Goal: Task Accomplishment & Management: Use online tool/utility

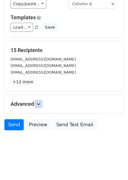
click at [39, 105] on icon at bounding box center [38, 104] width 4 height 4
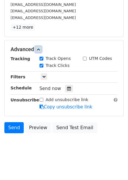
scroll to position [102, 0]
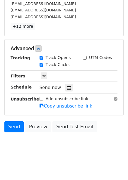
click at [67, 92] on div "Tracking Track Opens UTM Codes Track Clicks Filters Only include spreadsheet ro…" at bounding box center [64, 82] width 107 height 55
click at [67, 88] on icon at bounding box center [69, 88] width 4 height 4
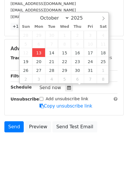
type input "2025-10-13 12:20"
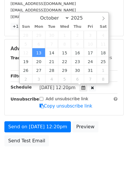
type input "20"
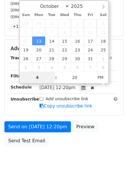
type input "4"
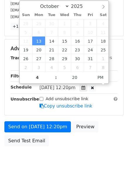
type input "2025-10-13 16:20"
type input "04"
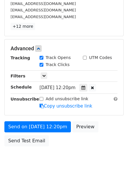
click at [92, 135] on div "Send on Oct 13 at 12:20pm Preview Send Test Email" at bounding box center [64, 135] width 128 height 28
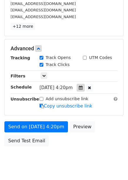
click at [82, 88] on icon at bounding box center [81, 88] width 4 height 4
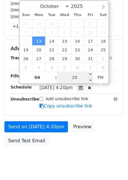
click at [76, 77] on input "20" at bounding box center [75, 78] width 36 height 12
type input "0"
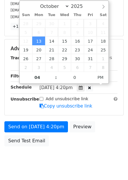
type input "2025-10-13 16:00"
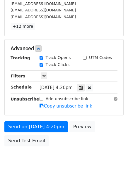
drag, startPoint x: 101, startPoint y: 141, endPoint x: 99, endPoint y: 147, distance: 6.8
click at [101, 141] on div "Send on Oct 13 at 4:20pm Preview Send Test Email" at bounding box center [64, 135] width 128 height 28
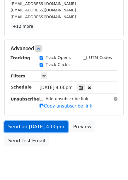
click at [44, 122] on link "Send on Oct 13 at 4:00pm" at bounding box center [35, 126] width 63 height 11
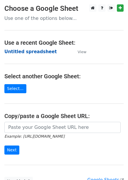
click at [28, 51] on strong "Untitled spreadsheet" at bounding box center [30, 51] width 52 height 5
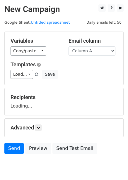
select select "Column B"
click at [68, 46] on select "Column A Column B Column C Column D Column E Column F" at bounding box center [91, 50] width 47 height 9
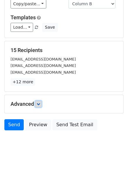
click at [39, 104] on icon at bounding box center [38, 104] width 4 height 4
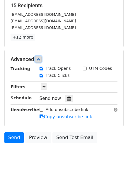
scroll to position [92, 0]
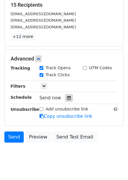
click at [69, 99] on div at bounding box center [69, 98] width 8 height 8
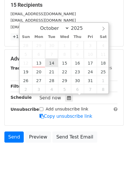
type input "2025-10-14 12:00"
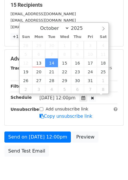
scroll to position [0, 0]
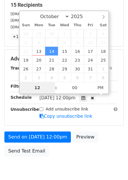
type input "5"
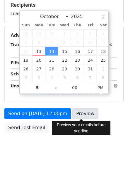
type input "2025-10-14 17:00"
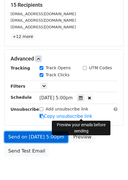
click at [47, 133] on link "Send on Oct 14 at 5:00pm" at bounding box center [35, 136] width 63 height 11
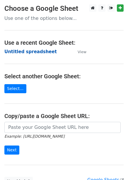
click at [34, 53] on strong "Untitled spreadsheet" at bounding box center [30, 51] width 52 height 5
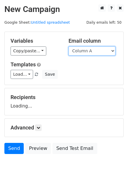
drag, startPoint x: 0, startPoint y: 0, endPoint x: 92, endPoint y: 52, distance: 105.5
click at [92, 51] on select "Column A Column B Column C Column D Column E Column F" at bounding box center [91, 50] width 47 height 9
click at [68, 46] on select "Column A Column B Column C Column D Column E Column F" at bounding box center [91, 50] width 47 height 9
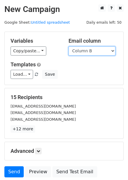
drag, startPoint x: 93, startPoint y: 52, endPoint x: 94, endPoint y: 55, distance: 3.3
click at [93, 52] on select "Column A Column B Column C Column D Column E Column F" at bounding box center [91, 50] width 47 height 9
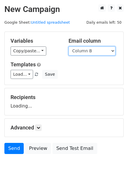
select select "Column C"
click at [68, 46] on select "Column A Column B Column C Column D Column E Column F" at bounding box center [91, 50] width 47 height 9
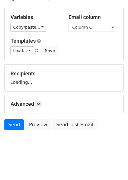
click at [37, 107] on h5 "Advanced" at bounding box center [64, 104] width 107 height 6
click at [39, 105] on icon at bounding box center [38, 104] width 4 height 4
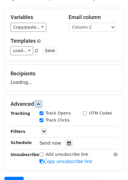
scroll to position [81, 0]
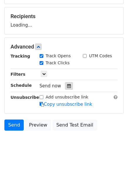
click at [67, 84] on icon at bounding box center [69, 86] width 4 height 4
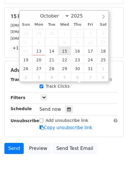
type input "2025-10-15 12:00"
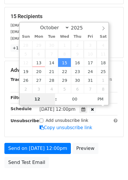
type input "6"
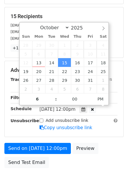
type input "2025-10-15 18:00"
click at [109, 126] on div "Add unsubscribe link Copy unsubscribe link" at bounding box center [78, 123] width 86 height 13
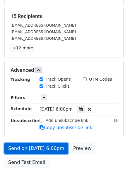
click at [58, 152] on link "Send on Oct 15 at 6:00pm" at bounding box center [35, 148] width 63 height 11
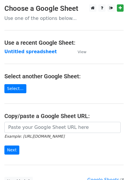
click at [46, 54] on strong "Untitled spreadsheet" at bounding box center [30, 51] width 52 height 5
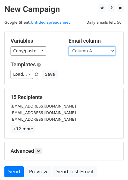
click at [100, 51] on select "Column A Column B Column C Column D Column E Column F" at bounding box center [91, 50] width 47 height 9
select select "Column D"
click at [68, 46] on select "Column A Column B Column C Column D Column E Column F" at bounding box center [91, 50] width 47 height 9
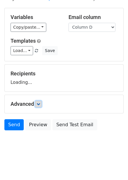
click at [40, 103] on icon at bounding box center [38, 104] width 4 height 4
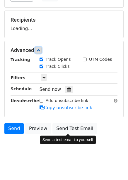
scroll to position [78, 0]
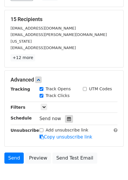
click at [67, 117] on icon at bounding box center [69, 119] width 4 height 4
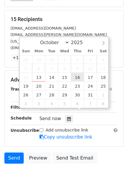
type input "2025-10-16 12:00"
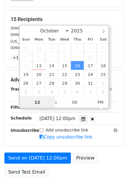
scroll to position [0, 0]
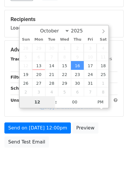
type input "7"
type input "2025-10-16 19:00"
drag, startPoint x: 106, startPoint y: 129, endPoint x: 107, endPoint y: 139, distance: 10.3
click at [106, 129] on div "Send on Oct 16 at 12:00pm Preview Send Test Email" at bounding box center [64, 136] width 128 height 28
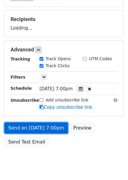
click at [51, 131] on link "Send on Oct 16 at 7:00pm" at bounding box center [35, 127] width 63 height 11
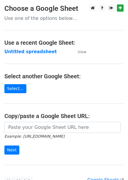
click at [42, 53] on strong "Untitled spreadsheet" at bounding box center [30, 51] width 52 height 5
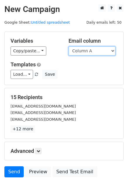
click at [91, 54] on select "Column A Column B Column C Column D Column E Column F" at bounding box center [91, 50] width 47 height 9
select select "Column E"
click at [68, 46] on select "Column A Column B Column C Column D Column E Column F" at bounding box center [91, 50] width 47 height 9
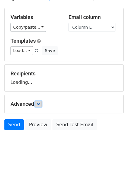
click at [38, 107] on link at bounding box center [38, 104] width 6 height 6
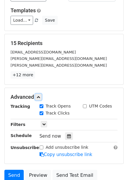
scroll to position [81, 0]
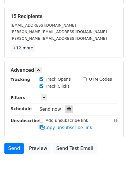
click at [68, 109] on div at bounding box center [69, 109] width 8 height 8
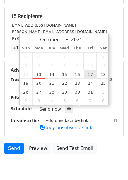
type input "2025-10-17 12:00"
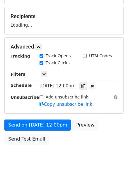
click at [107, 136] on div "Send on Oct 17 at 12:00pm Preview Send Test Email" at bounding box center [64, 133] width 128 height 28
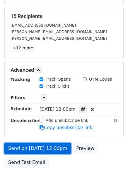
click at [46, 145] on link "Send on Oct 17 at 12:00pm" at bounding box center [37, 148] width 66 height 11
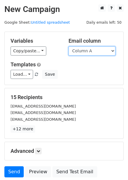
click at [91, 53] on select "Column A Column B Column C Column D Column E Column F" at bounding box center [91, 50] width 47 height 9
select select "Column F"
click at [68, 46] on select "Column A Column B Column C Column D Column E Column F" at bounding box center [91, 50] width 47 height 9
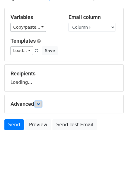
click at [40, 104] on icon at bounding box center [38, 104] width 4 height 4
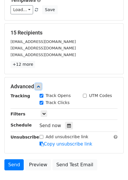
scroll to position [67, 0]
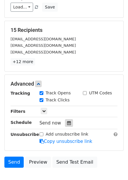
click at [69, 121] on div at bounding box center [69, 123] width 8 height 8
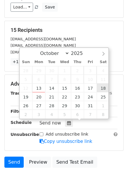
type input "[DATE] 12:00"
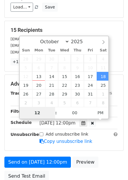
type input "9"
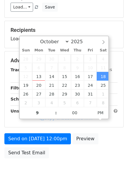
type input "[DATE] 21:00"
click at [118, 131] on form "Variables Copy/paste... {{Column A}} {{Column B}} {{Column C}} {{Column D}} {{C…" at bounding box center [63, 62] width 119 height 197
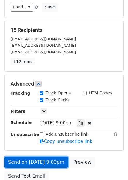
click at [52, 162] on link "Send on [DATE] 9:00pm" at bounding box center [35, 162] width 63 height 11
